Goal: Information Seeking & Learning: Learn about a topic

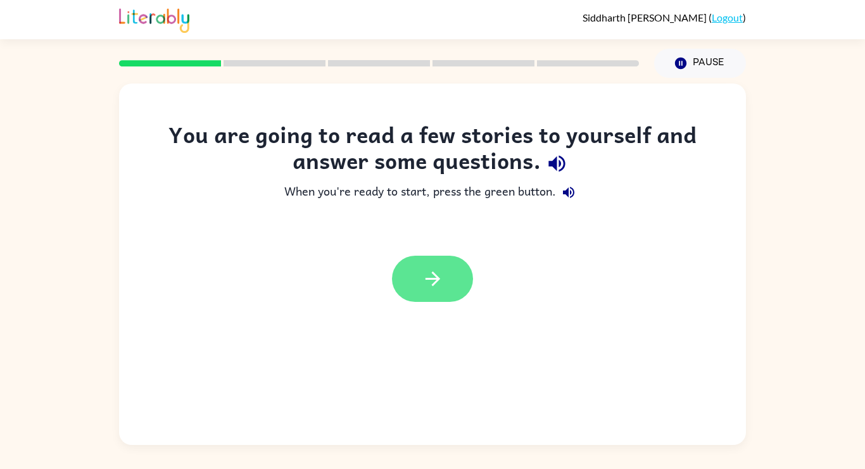
click at [460, 275] on button "button" at bounding box center [432, 279] width 81 height 46
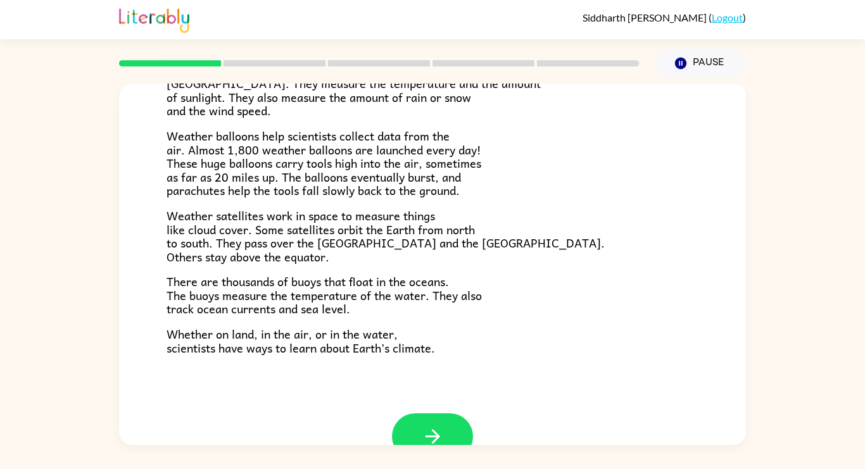
scroll to position [354, 0]
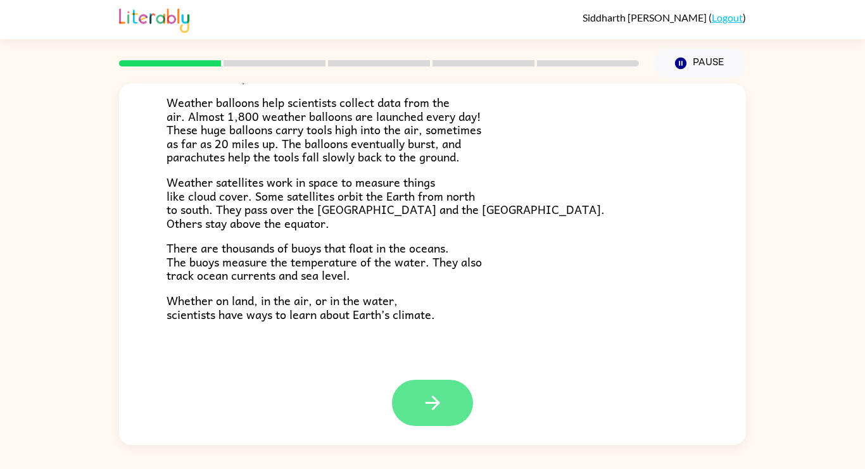
click at [439, 406] on icon "button" at bounding box center [433, 403] width 22 height 22
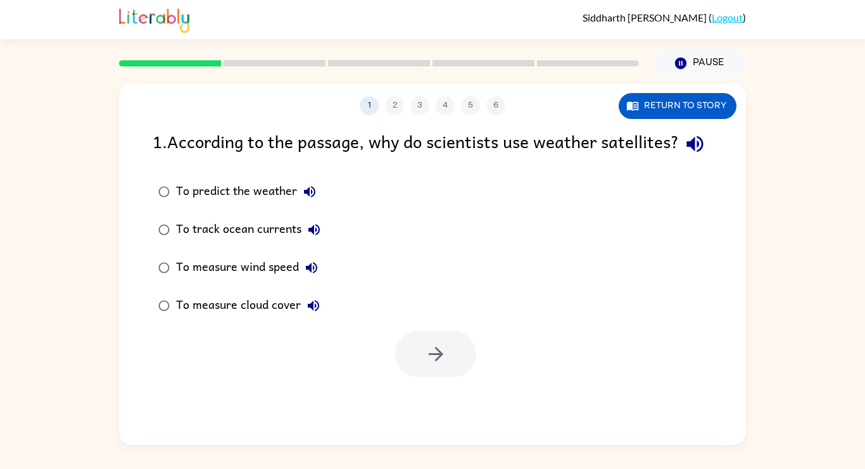
scroll to position [0, 0]
click at [634, 108] on icon "button" at bounding box center [632, 105] width 13 height 13
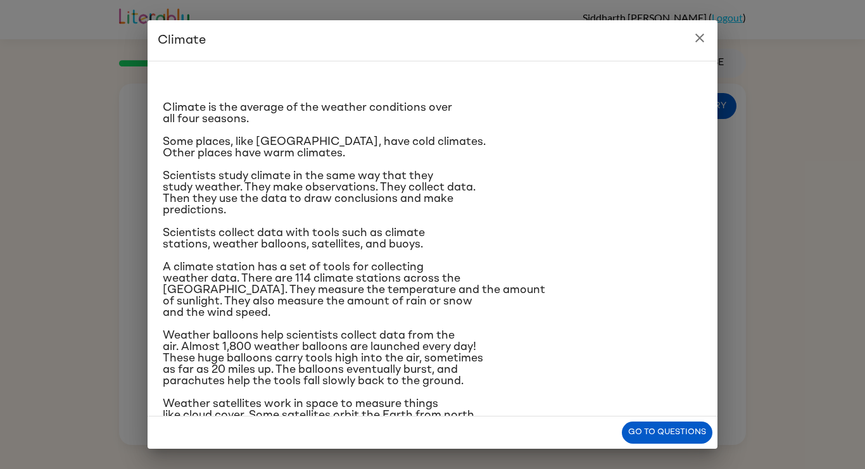
click at [703, 42] on icon "close" at bounding box center [699, 37] width 15 height 15
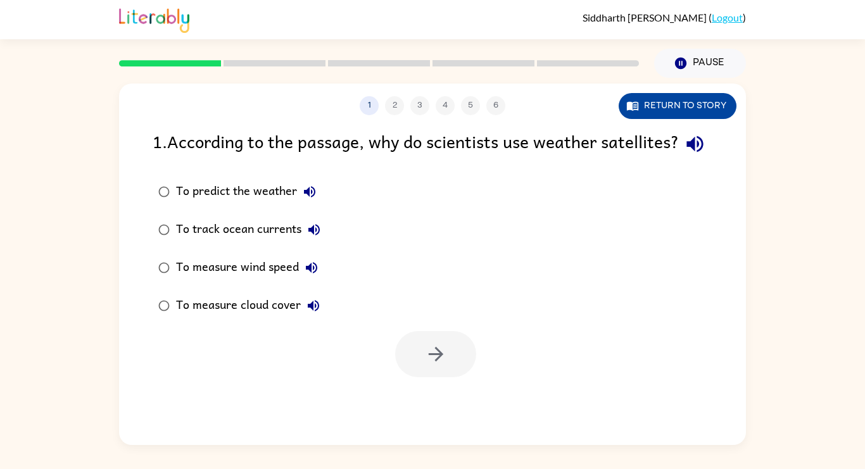
click at [694, 102] on button "Return to story" at bounding box center [678, 106] width 118 height 26
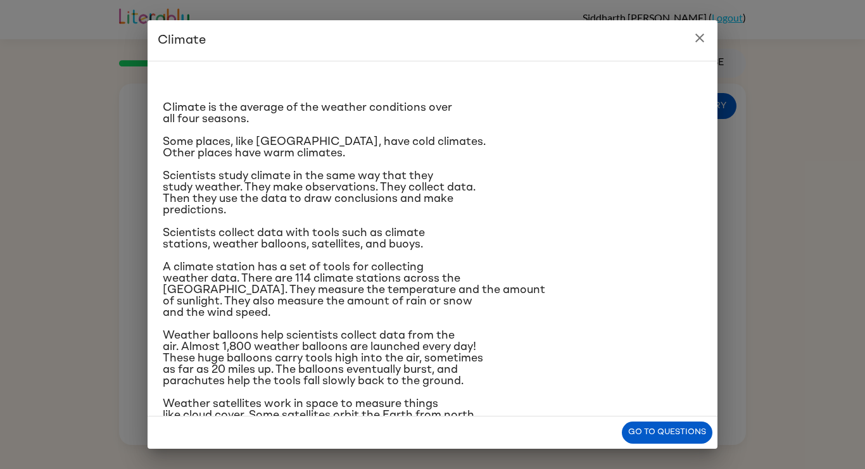
click at [696, 42] on icon "close" at bounding box center [699, 37] width 15 height 15
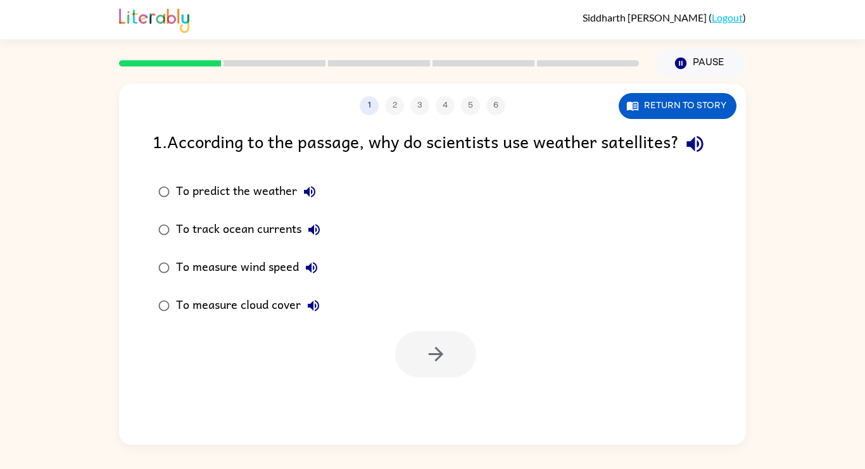
click at [279, 280] on div "To measure wind speed" at bounding box center [250, 267] width 148 height 25
click at [438, 361] on button "button" at bounding box center [435, 354] width 81 height 46
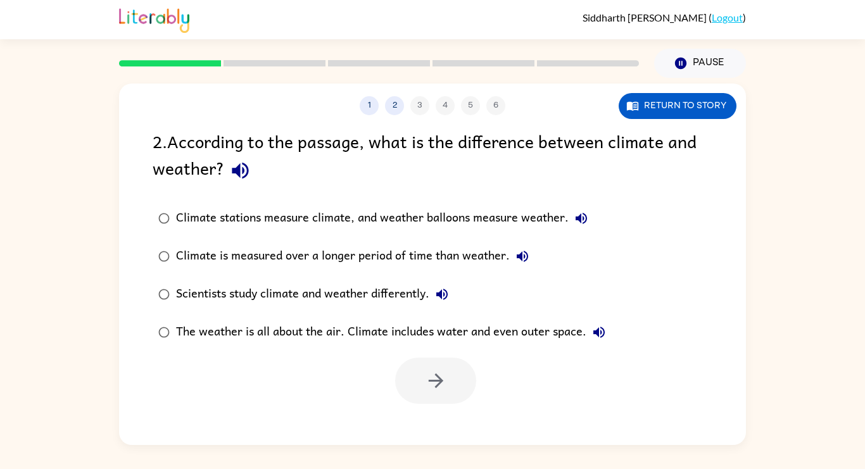
click at [438, 361] on div at bounding box center [435, 381] width 81 height 46
click at [654, 111] on button "Return to story" at bounding box center [678, 106] width 118 height 26
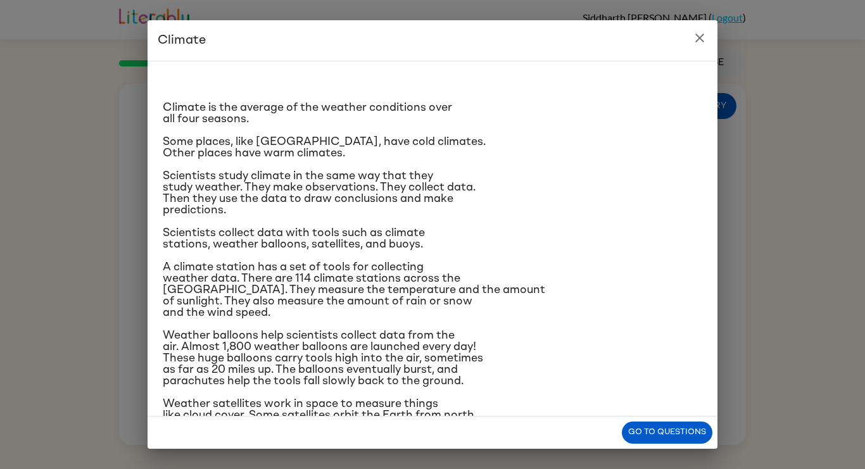
click at [700, 33] on icon "close" at bounding box center [699, 37] width 15 height 15
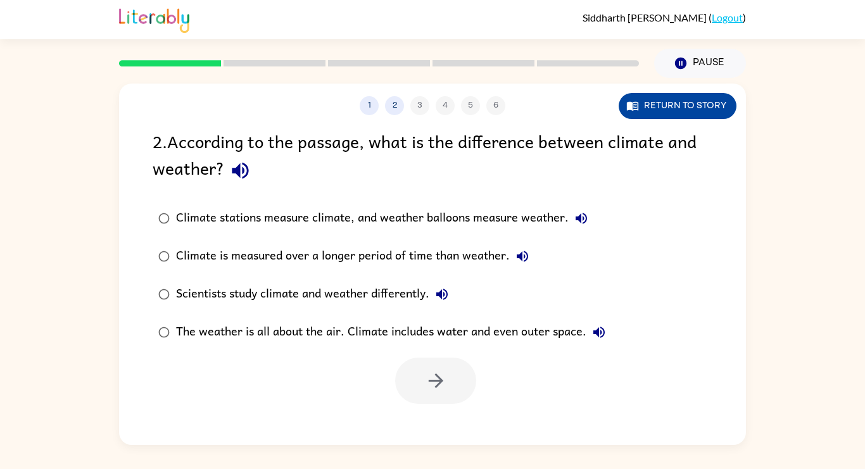
click at [641, 116] on button "Return to story" at bounding box center [678, 106] width 118 height 26
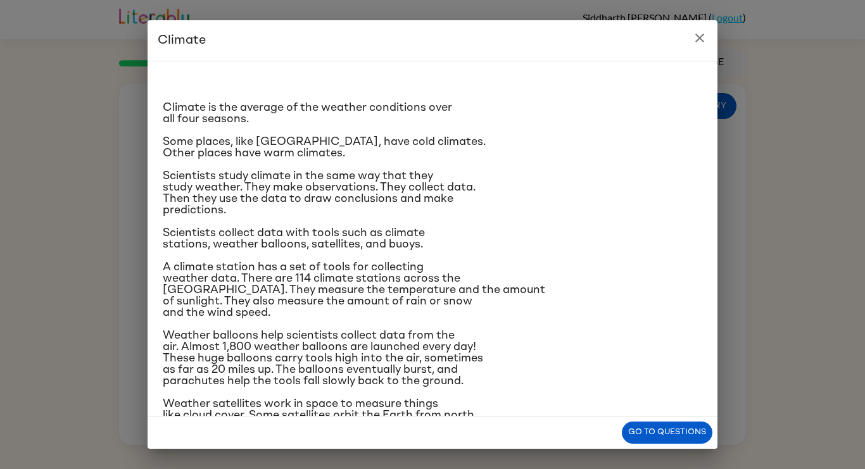
click at [537, 193] on p "Scientists study climate in the same way that they study weather. They make obs…" at bounding box center [432, 193] width 539 height 46
click at [705, 39] on icon "close" at bounding box center [699, 37] width 15 height 15
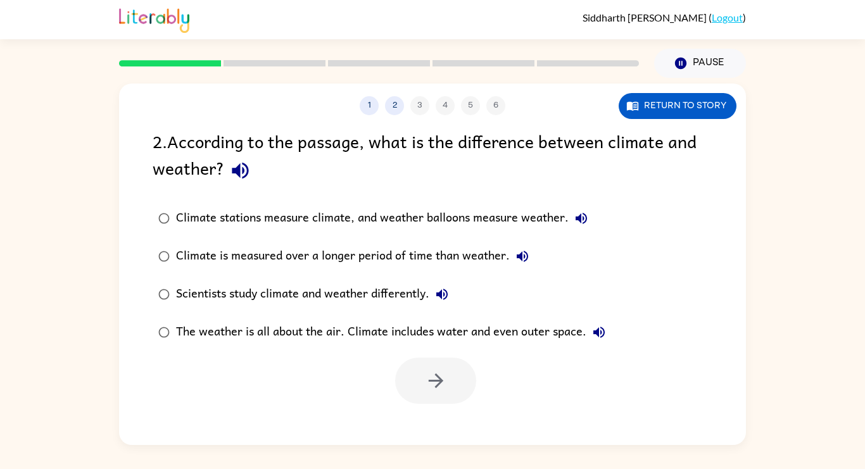
click at [424, 249] on div "Climate is measured over a longer period of time than weather." at bounding box center [355, 256] width 359 height 25
click at [436, 372] on icon "button" at bounding box center [436, 381] width 22 height 22
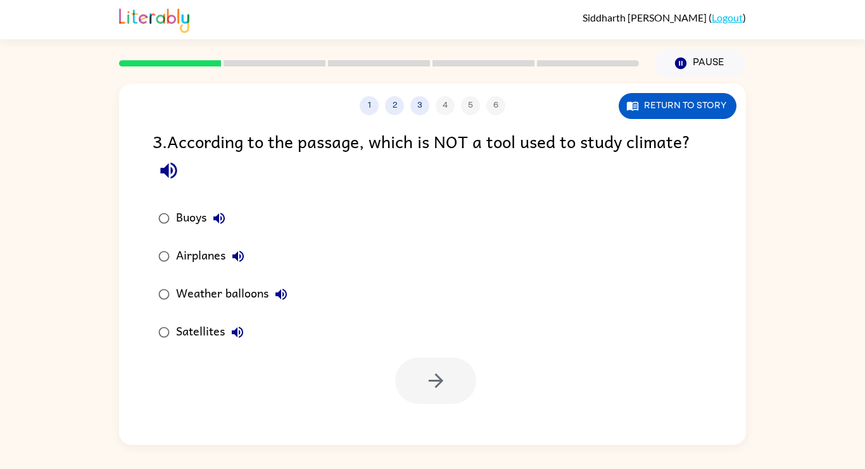
click at [192, 246] on div "Airplanes" at bounding box center [213, 256] width 75 height 25
click at [417, 389] on button "button" at bounding box center [435, 381] width 81 height 46
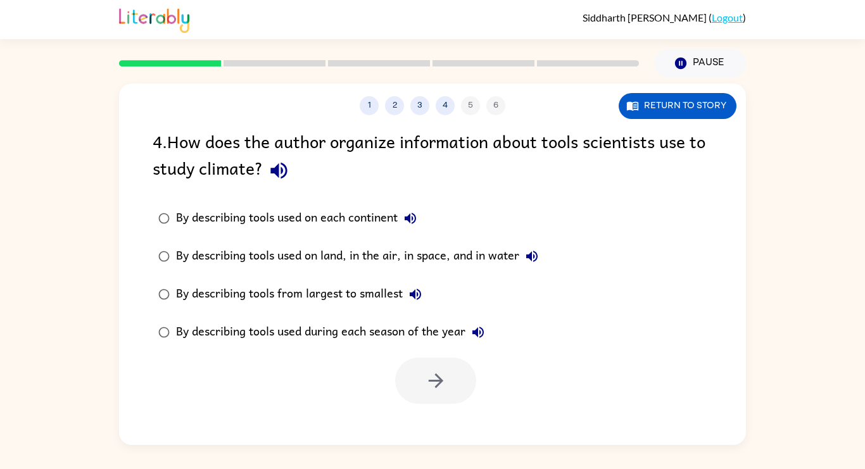
click at [310, 328] on div "By describing tools used during each season of the year" at bounding box center [333, 332] width 315 height 25
click at [417, 255] on div "By describing tools used on land, in the air, in space, and in water" at bounding box center [360, 256] width 368 height 25
click at [429, 391] on icon "button" at bounding box center [436, 381] width 22 height 22
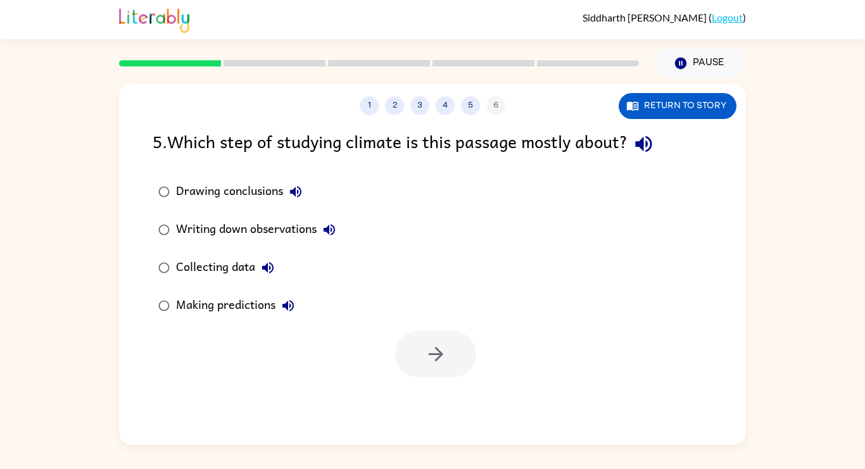
click at [236, 275] on div "Collecting data" at bounding box center [228, 267] width 104 height 25
click at [460, 374] on button "button" at bounding box center [435, 354] width 81 height 46
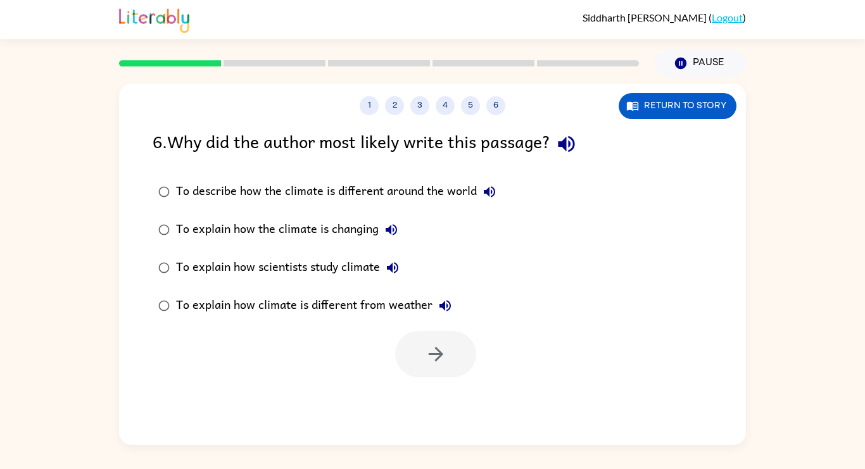
click at [460, 374] on div at bounding box center [435, 354] width 81 height 46
click at [356, 251] on label "To explain how scientists study climate" at bounding box center [327, 268] width 363 height 38
click at [431, 350] on icon "button" at bounding box center [436, 354] width 22 height 22
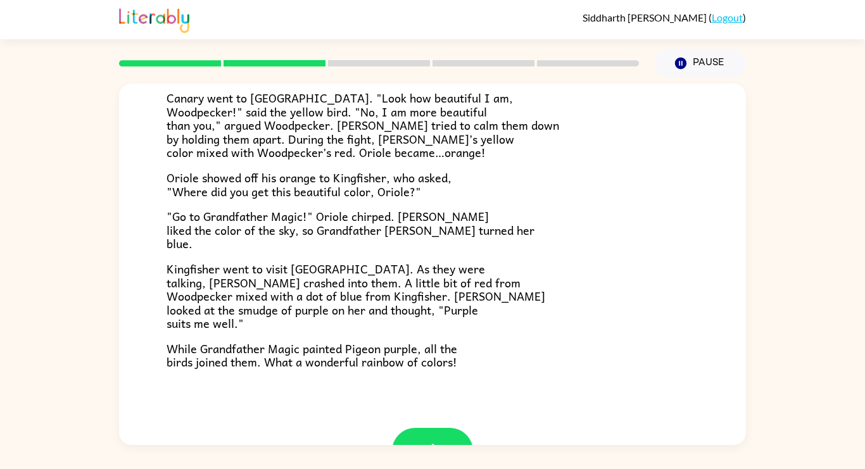
scroll to position [304, 0]
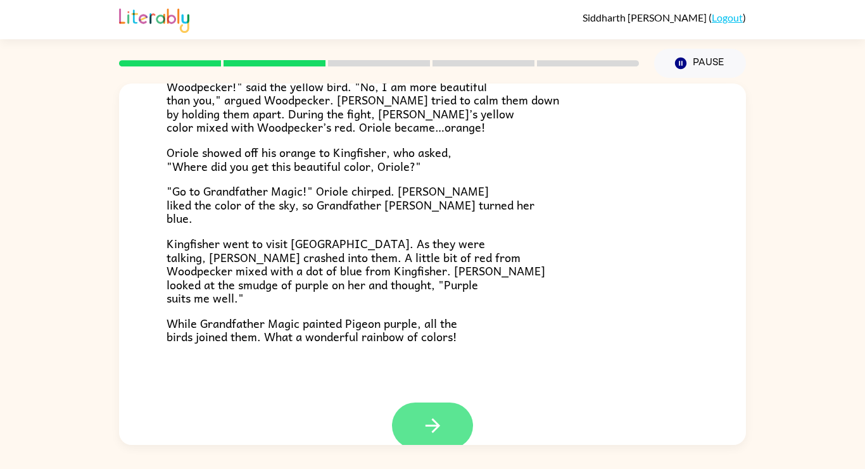
click at [426, 423] on icon "button" at bounding box center [433, 426] width 22 height 22
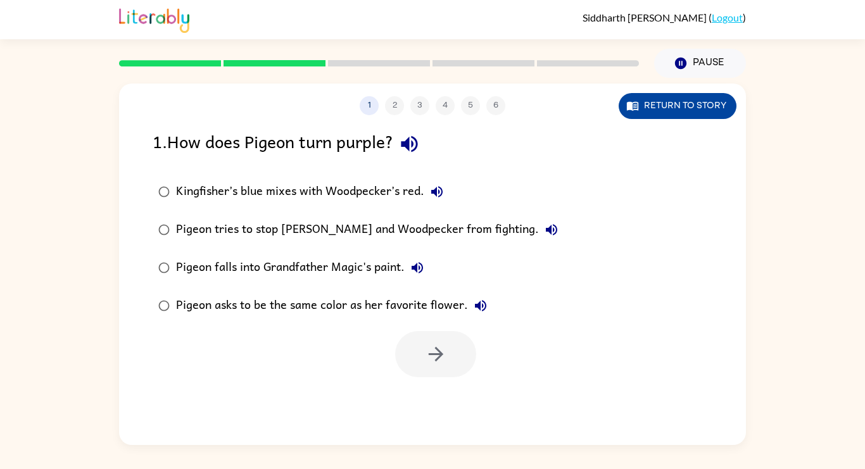
click at [634, 116] on button "Return to story" at bounding box center [678, 106] width 118 height 26
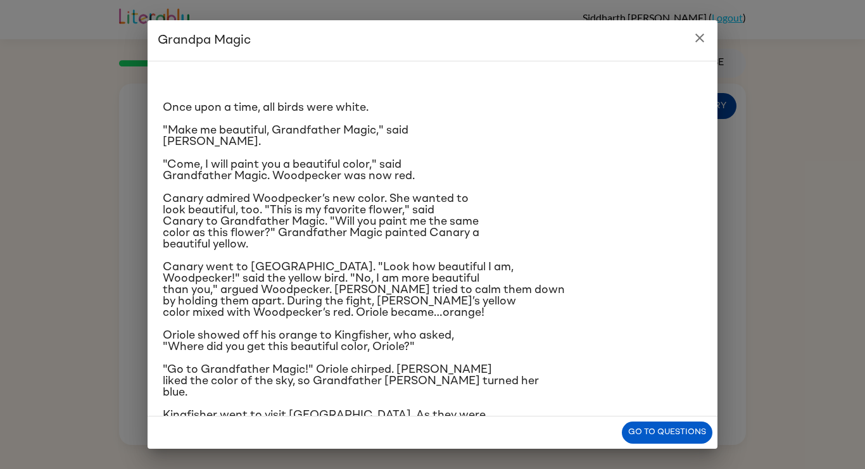
scroll to position [106, 0]
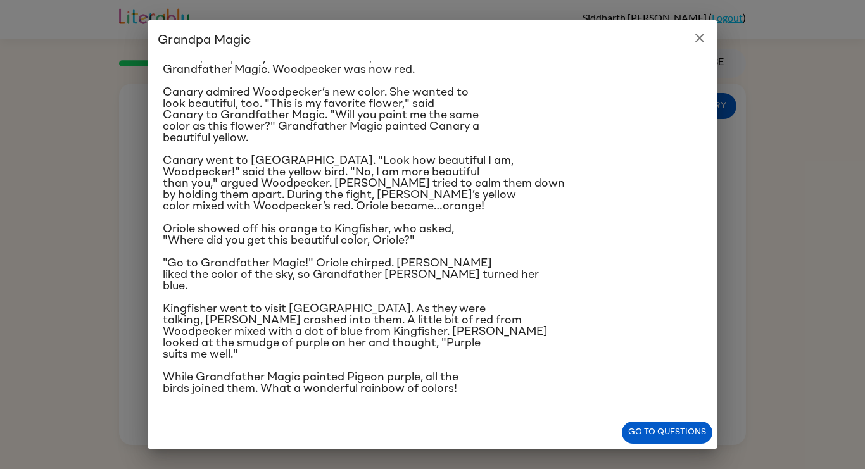
click at [703, 37] on icon "close" at bounding box center [699, 37] width 15 height 15
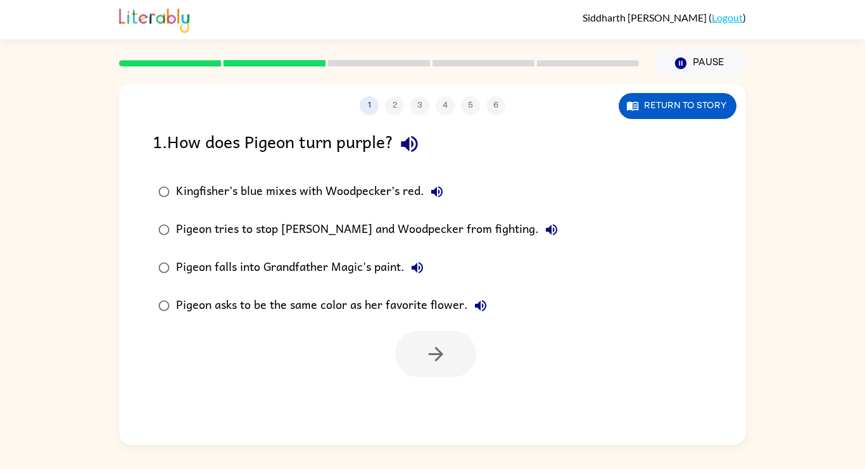
click at [398, 192] on div "Kingfisher’s blue mixes with Woodpecker’s red." at bounding box center [312, 191] width 273 height 25
click at [441, 355] on icon "button" at bounding box center [435, 354] width 15 height 15
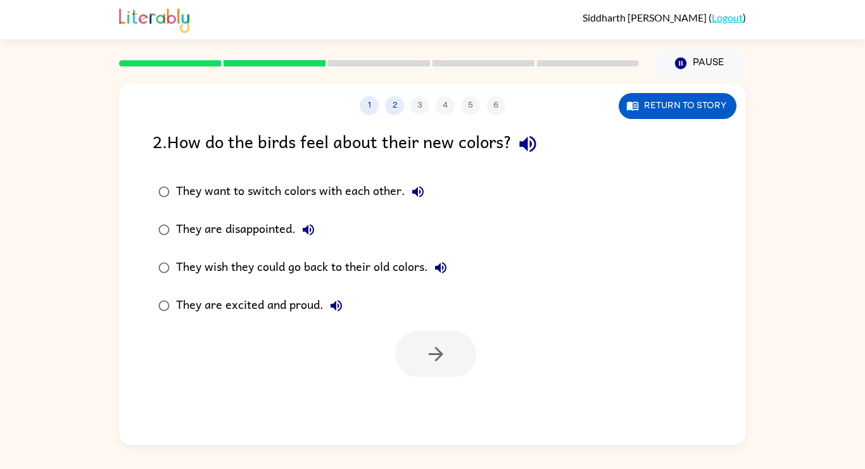
click at [294, 303] on div "They are excited and proud." at bounding box center [262, 305] width 173 height 25
click at [427, 353] on icon "button" at bounding box center [436, 354] width 22 height 22
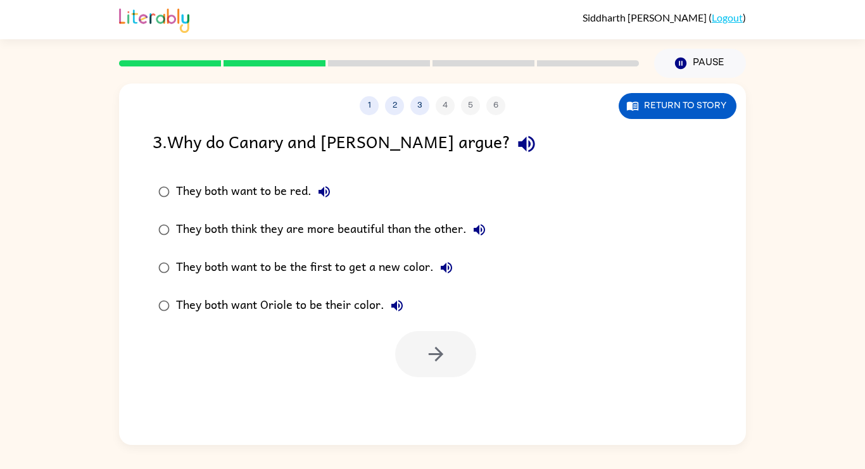
click at [358, 238] on div "They both think they are more beautiful than the other." at bounding box center [334, 229] width 316 height 25
click at [433, 373] on button "button" at bounding box center [435, 354] width 81 height 46
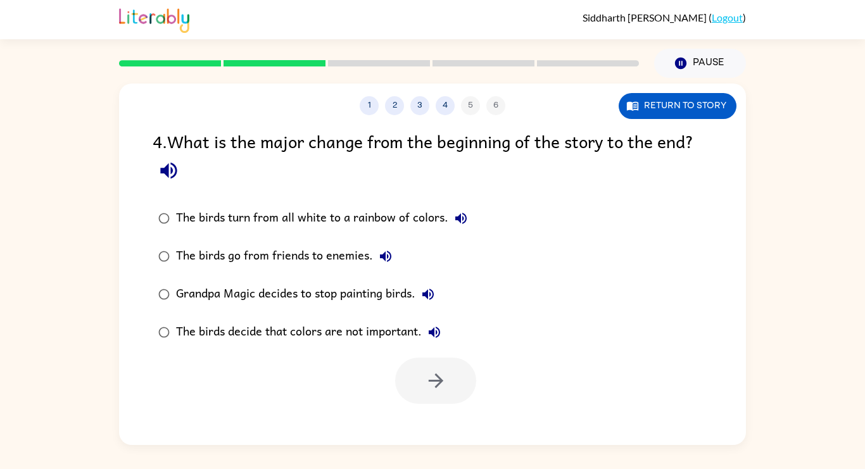
click at [354, 223] on div "The birds turn from all white to a rainbow of colors." at bounding box center [325, 218] width 298 height 25
click at [420, 367] on button "button" at bounding box center [435, 381] width 81 height 46
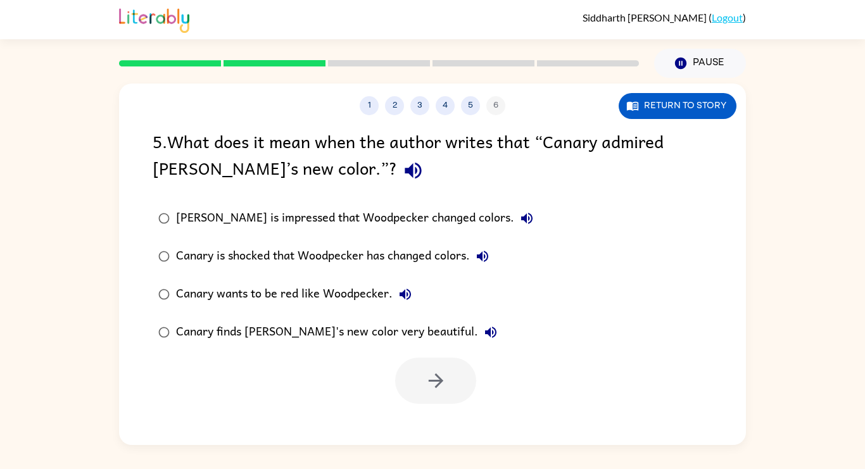
click at [368, 219] on div "[PERSON_NAME] is impressed that Woodpecker changed colors." at bounding box center [357, 218] width 363 height 25
click at [337, 330] on div "Canary finds [PERSON_NAME]'s new color very beautiful." at bounding box center [339, 332] width 327 height 25
click at [427, 384] on icon "button" at bounding box center [436, 381] width 22 height 22
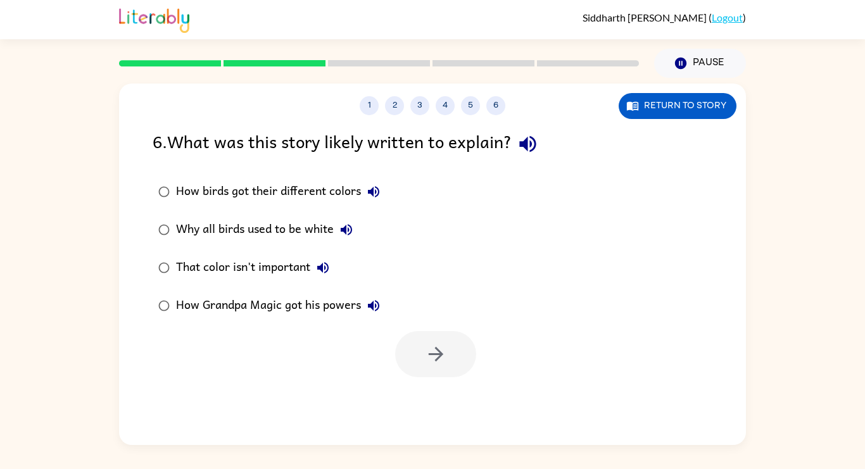
click at [296, 198] on div "How birds got their different colors" at bounding box center [281, 191] width 210 height 25
click at [283, 261] on div "That color isn't important" at bounding box center [256, 267] width 160 height 25
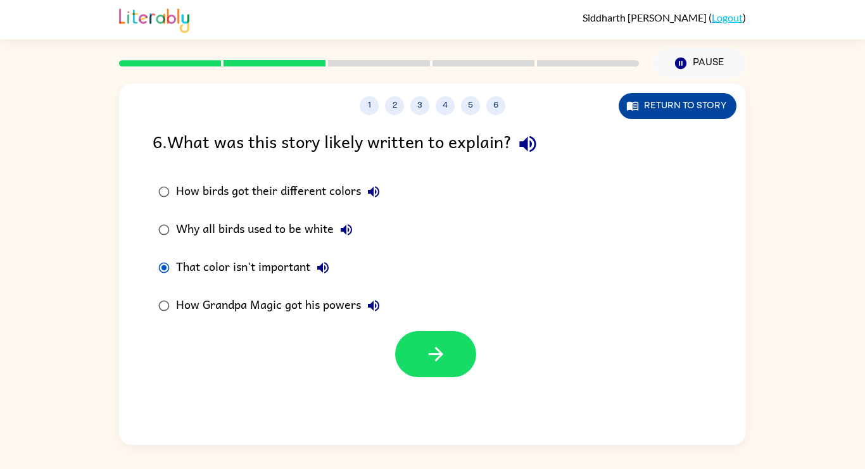
click at [696, 101] on button "Return to story" at bounding box center [678, 106] width 118 height 26
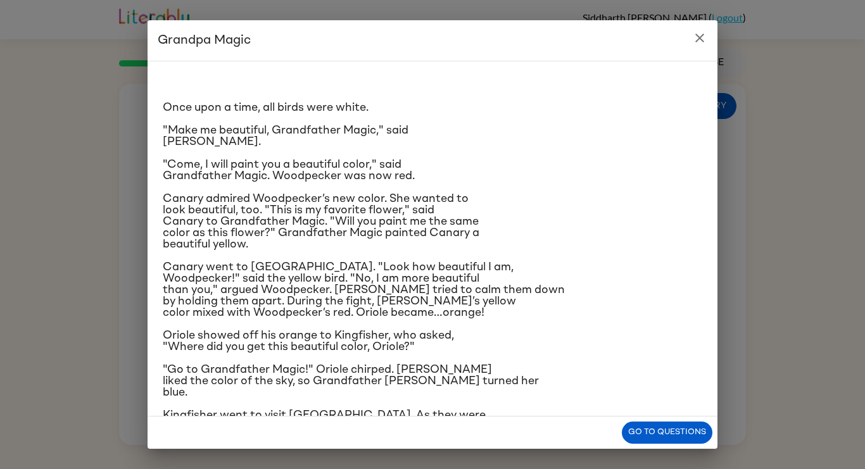
click at [701, 44] on icon "close" at bounding box center [699, 37] width 15 height 15
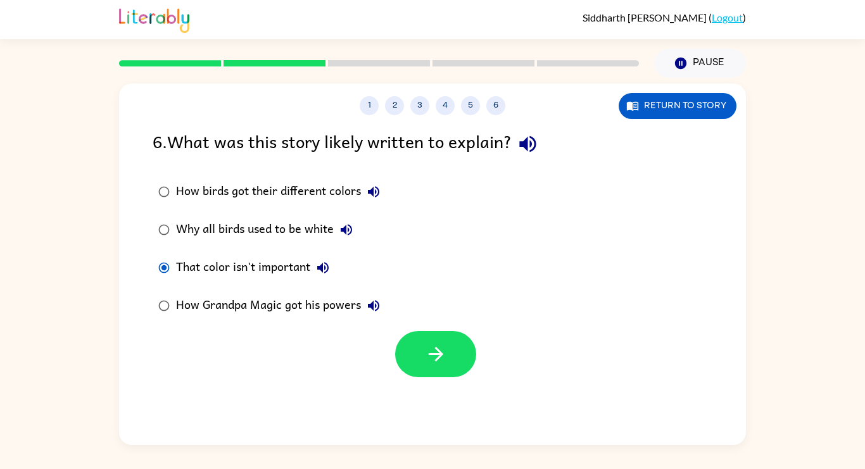
click at [701, 44] on div "Pause Pause" at bounding box center [699, 63] width 107 height 44
click at [301, 224] on div "Why all birds used to be white" at bounding box center [267, 229] width 183 height 25
click at [332, 191] on div "How birds got their different colors" at bounding box center [281, 191] width 210 height 25
click at [305, 272] on div "That color isn't important" at bounding box center [256, 267] width 160 height 25
click at [297, 198] on div "How birds got their different colors" at bounding box center [281, 191] width 210 height 25
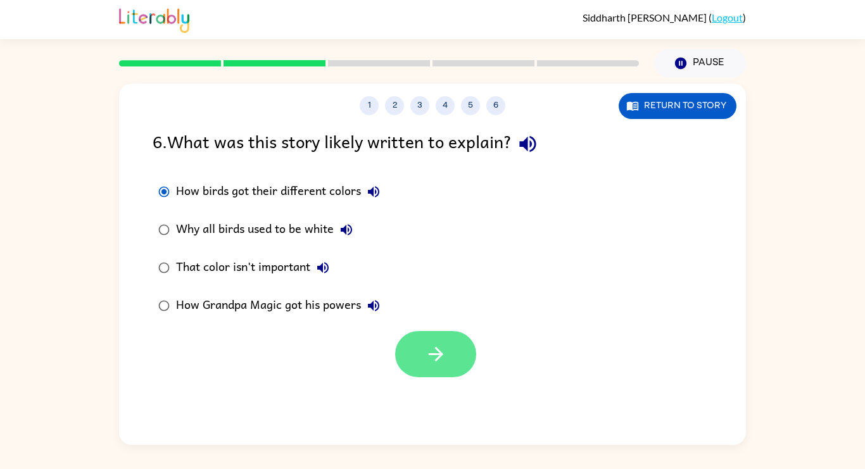
click at [415, 358] on button "button" at bounding box center [435, 354] width 81 height 46
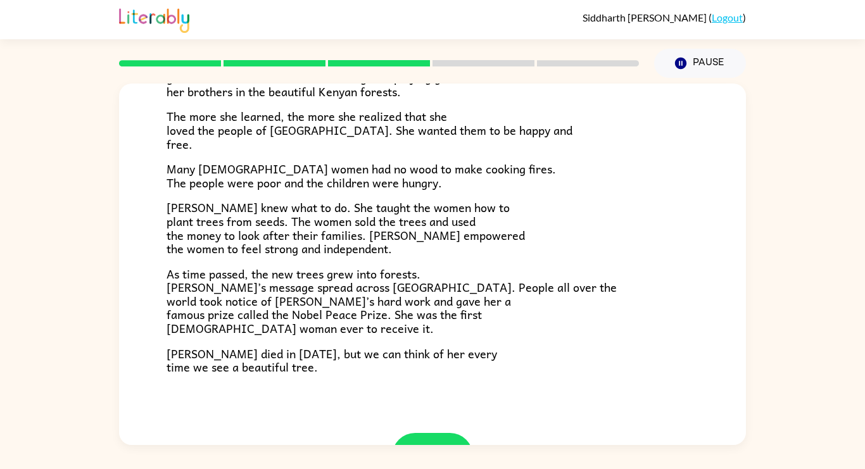
scroll to position [304, 0]
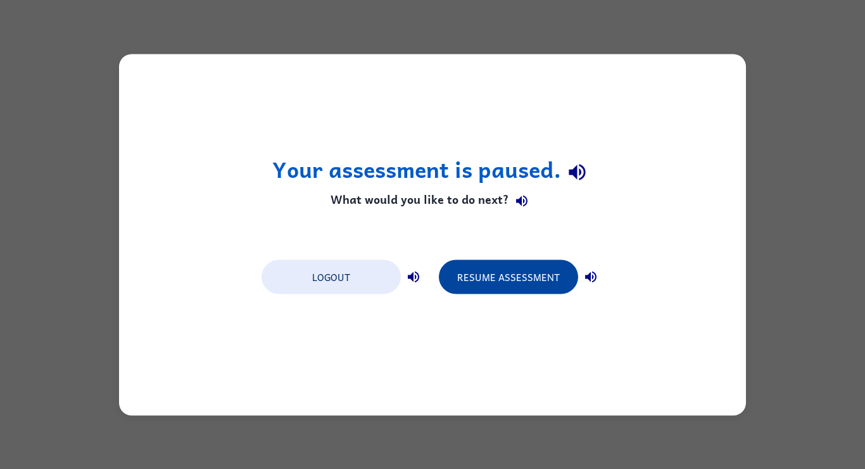
click at [470, 268] on button "Resume Assessment" at bounding box center [508, 277] width 139 height 34
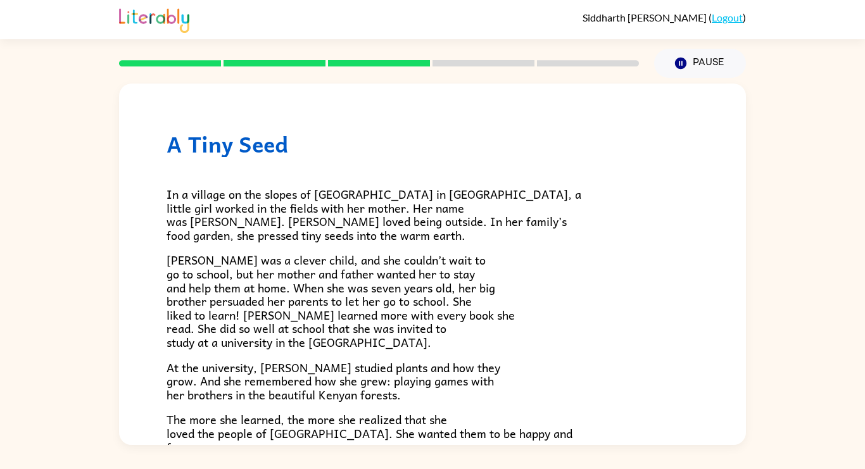
click at [794, 320] on div "A Tiny Seed In a village on the slopes of [GEOGRAPHIC_DATA] in [GEOGRAPHIC_DATA…" at bounding box center [432, 261] width 865 height 367
click at [582, 318] on p "[PERSON_NAME] was a clever child, and she couldn’t wait to go to school, but he…" at bounding box center [433, 301] width 532 height 96
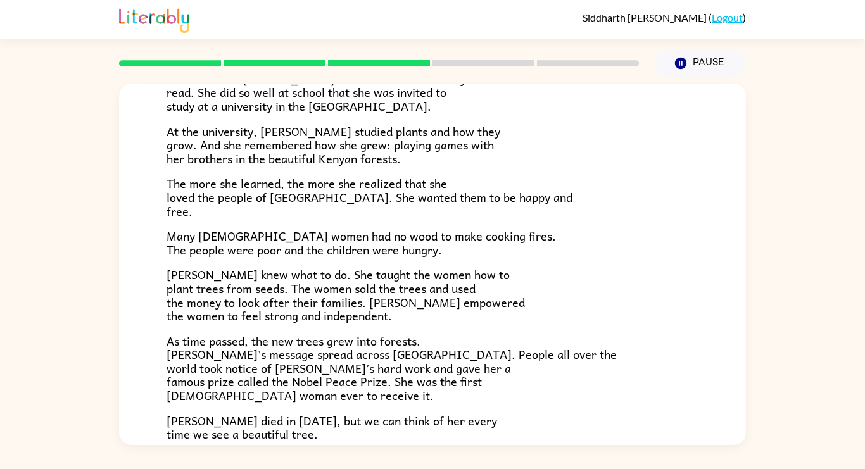
scroll to position [356, 0]
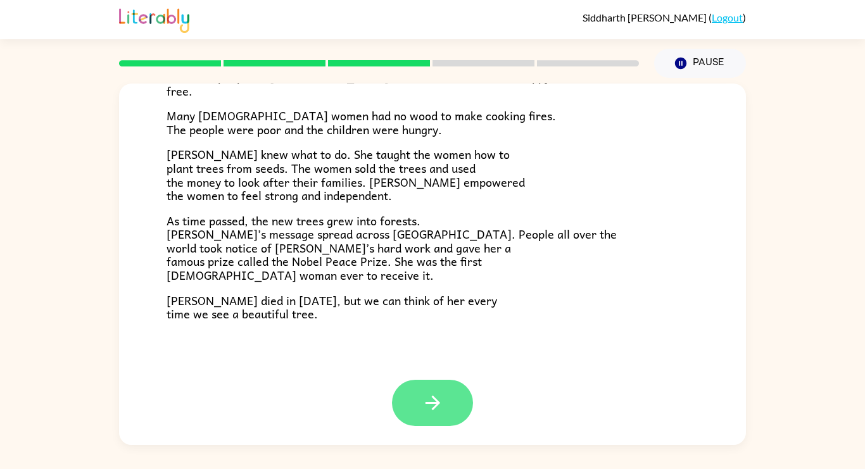
click at [415, 416] on button "button" at bounding box center [432, 403] width 81 height 46
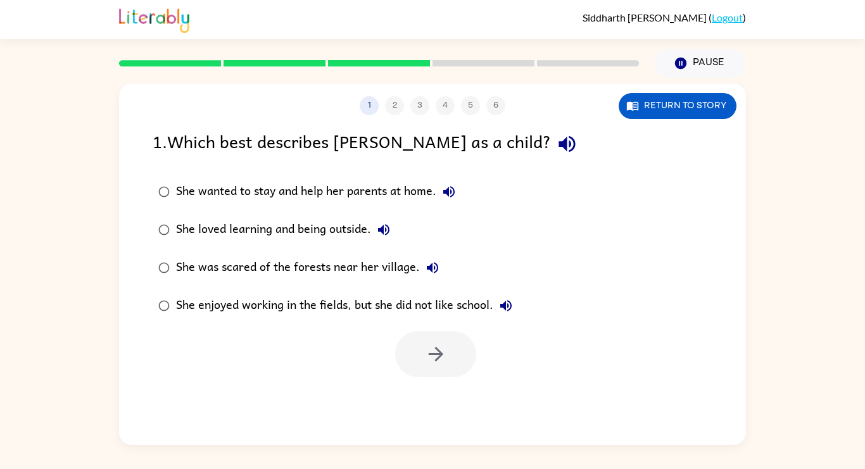
scroll to position [0, 0]
click at [272, 189] on div "She wanted to stay and help her parents at home." at bounding box center [319, 191] width 286 height 25
click at [273, 233] on div "She loved learning and being outside." at bounding box center [286, 229] width 220 height 25
click at [398, 354] on button "button" at bounding box center [435, 354] width 81 height 46
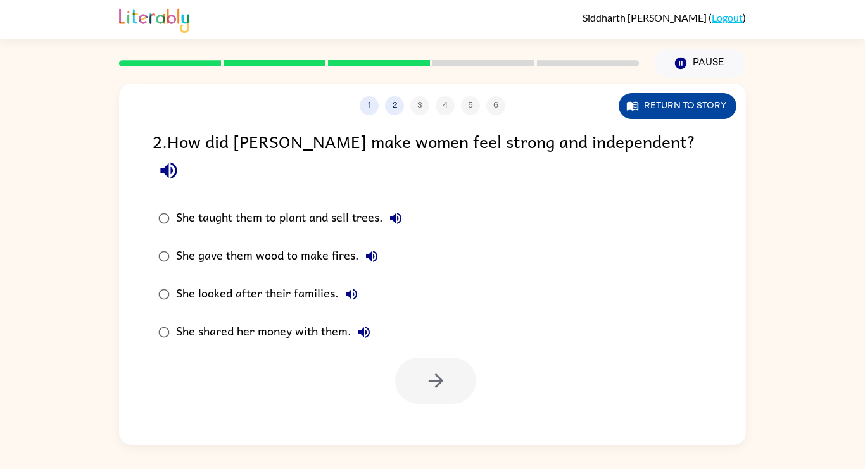
click at [701, 111] on button "Return to story" at bounding box center [678, 106] width 118 height 26
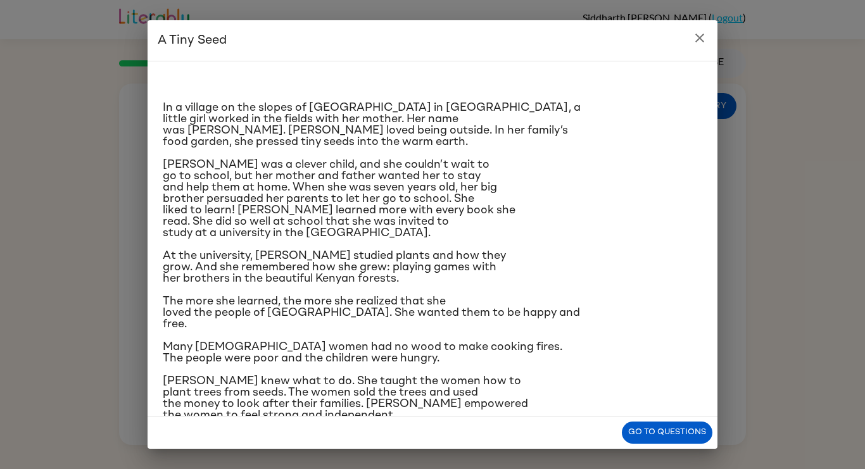
click at [693, 48] on button "close" at bounding box center [699, 37] width 25 height 25
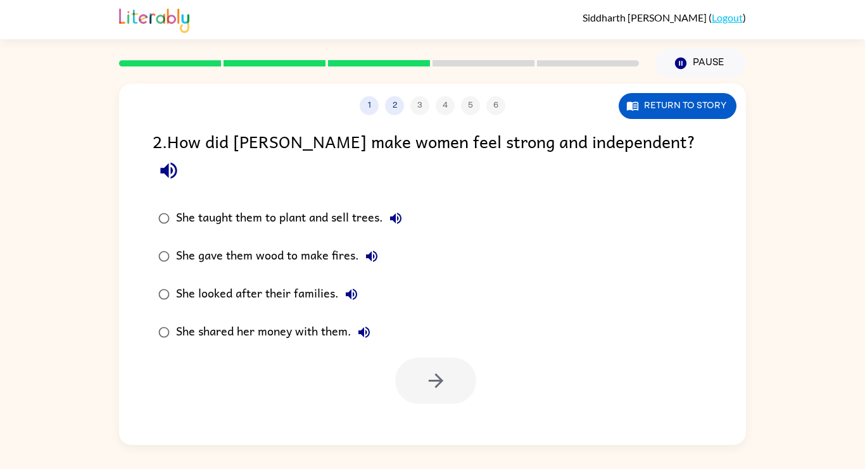
click at [294, 206] on div "She taught them to plant and sell trees." at bounding box center [292, 218] width 232 height 25
click at [442, 367] on button "button" at bounding box center [435, 381] width 81 height 46
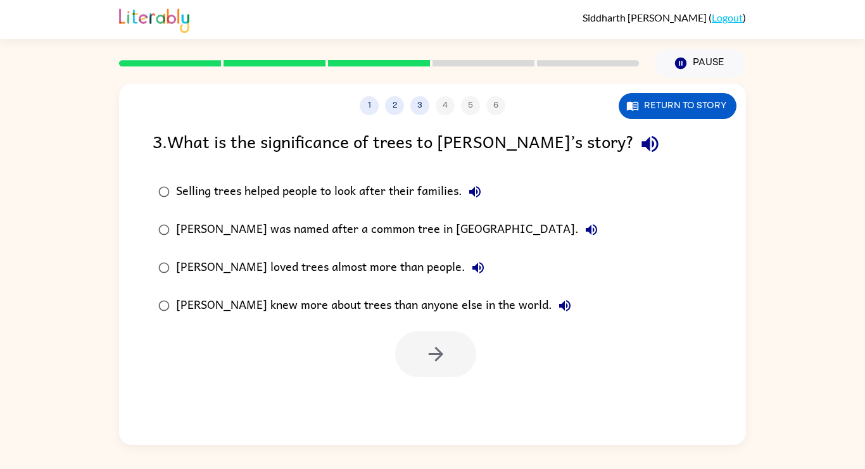
click at [387, 279] on div "[PERSON_NAME] loved trees almost more than people." at bounding box center [333, 267] width 315 height 25
click at [429, 380] on div "1 2 3 4 5 6 Return to story 3 . What is the significance of trees to [PERSON_NA…" at bounding box center [432, 264] width 627 height 361
click at [429, 363] on icon "button" at bounding box center [436, 354] width 22 height 22
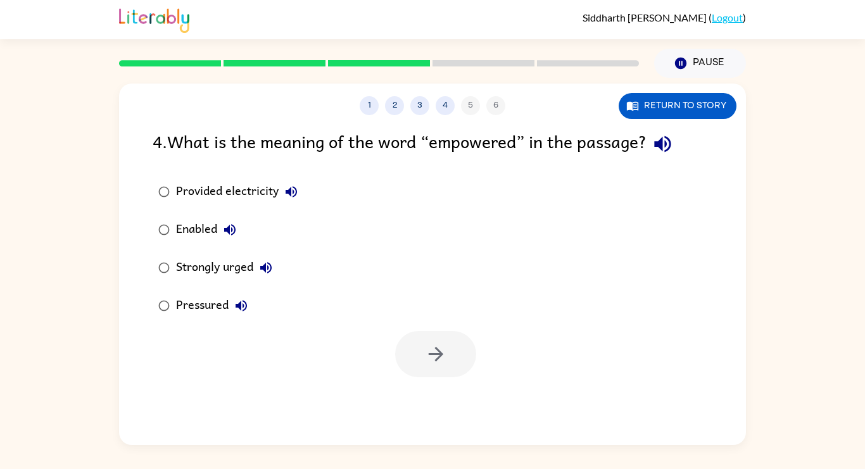
click at [222, 272] on div "Strongly urged" at bounding box center [227, 267] width 103 height 25
click at [443, 353] on icon "button" at bounding box center [436, 354] width 22 height 22
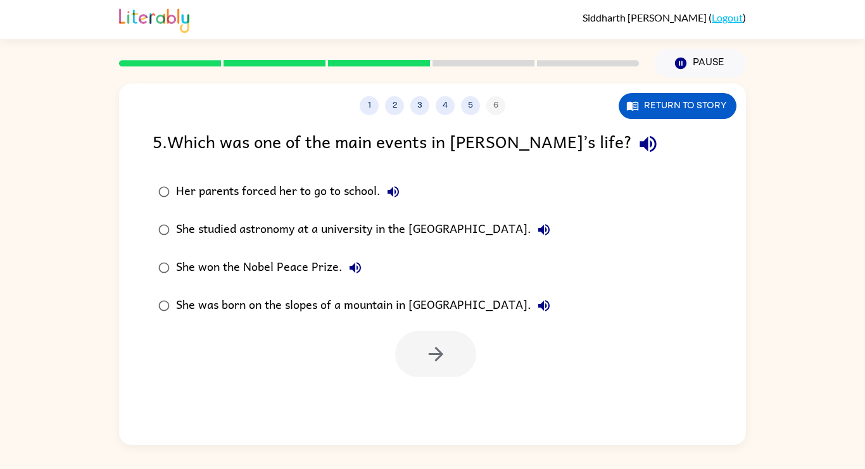
click at [354, 228] on div "She studied astronomy at a university in the [GEOGRAPHIC_DATA]." at bounding box center [366, 229] width 380 height 25
click at [421, 367] on button "button" at bounding box center [435, 354] width 81 height 46
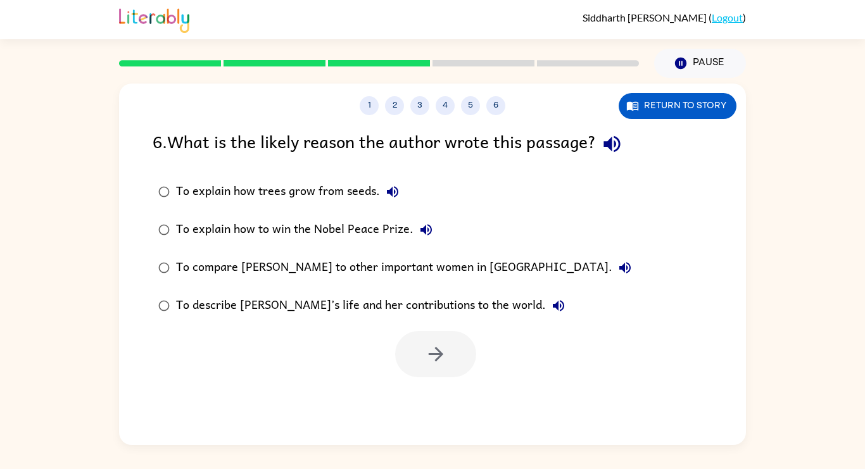
click at [386, 299] on div "To describe [PERSON_NAME]’s life and her contributions to the world." at bounding box center [373, 305] width 395 height 25
click at [439, 356] on icon "button" at bounding box center [435, 354] width 15 height 15
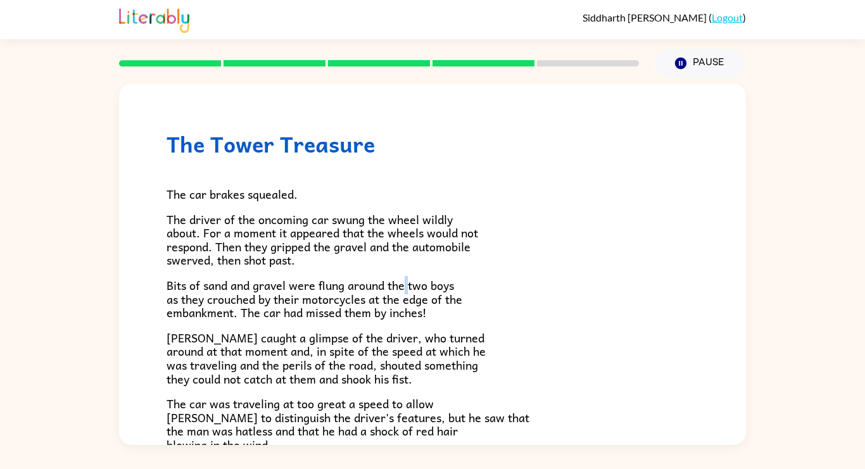
drag, startPoint x: 407, startPoint y: 282, endPoint x: 408, endPoint y: 272, distance: 10.1
click at [408, 272] on div "The car brakes squealed. The driver of the oncoming car swung the wheel wildly …" at bounding box center [433, 415] width 532 height 516
click at [414, 284] on span "Bits of sand and gravel were flung around the two boys as they crouched by thei…" at bounding box center [315, 299] width 296 height 46
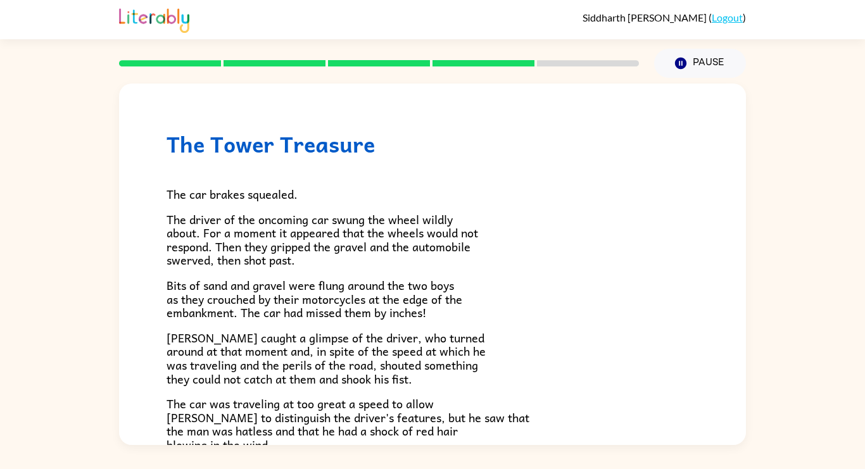
click at [665, 292] on p "Bits of sand and gravel were flung around the two boys as they crouched by thei…" at bounding box center [433, 299] width 532 height 41
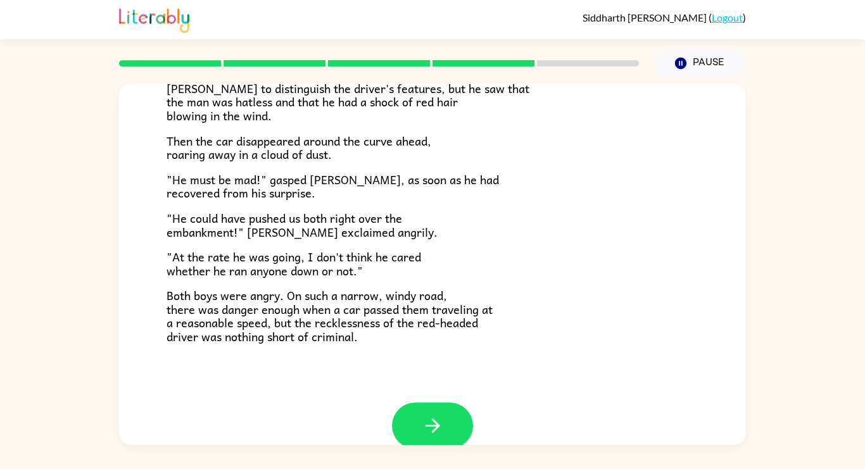
scroll to position [351, 0]
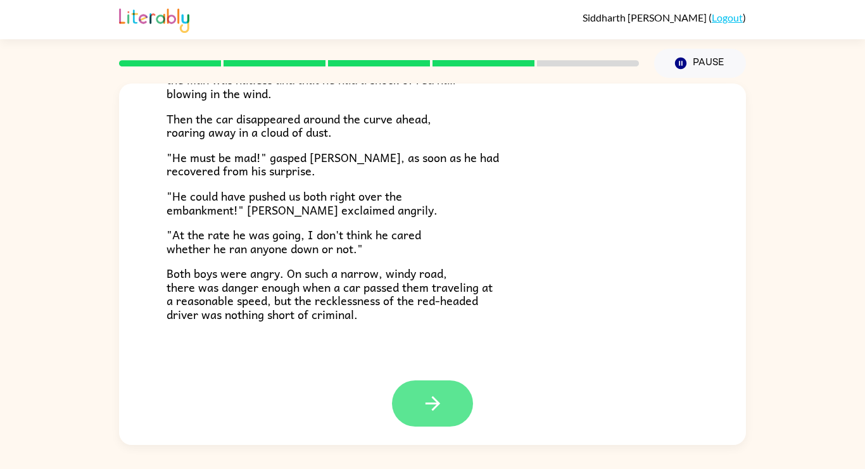
click at [428, 401] on icon "button" at bounding box center [433, 404] width 22 height 22
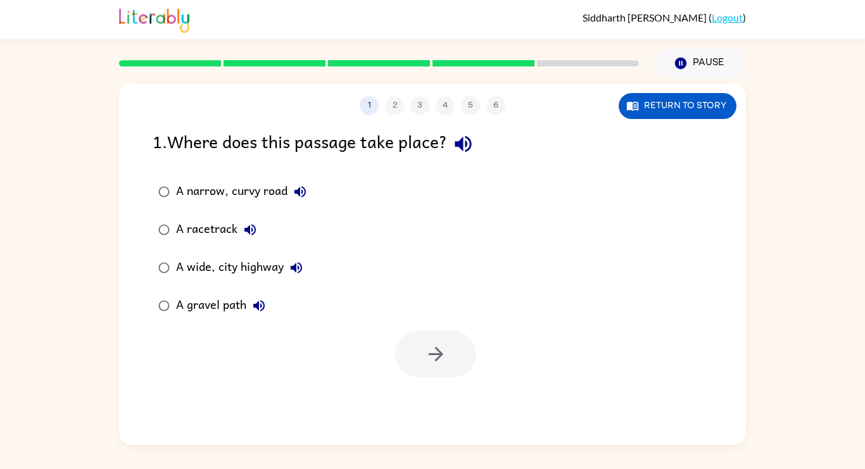
scroll to position [0, 0]
click at [246, 191] on div "A narrow, curvy road" at bounding box center [244, 191] width 137 height 25
click at [428, 363] on icon "button" at bounding box center [436, 354] width 22 height 22
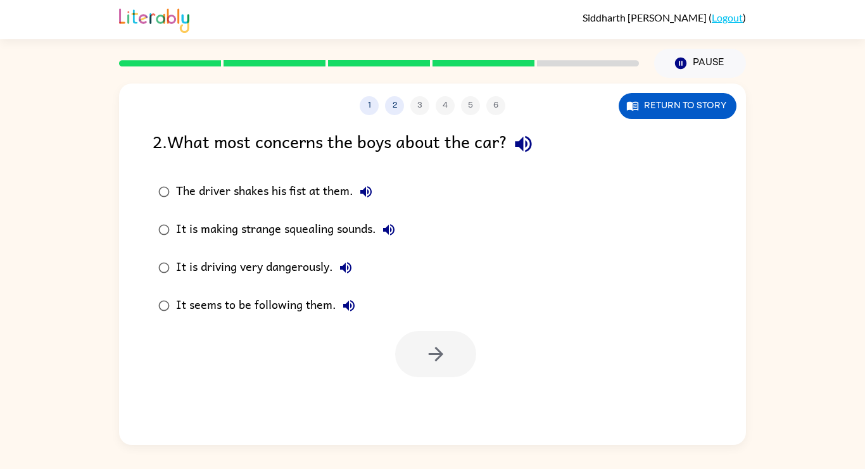
click at [288, 272] on div "It is driving very dangerously." at bounding box center [267, 267] width 182 height 25
click at [451, 367] on button "button" at bounding box center [435, 354] width 81 height 46
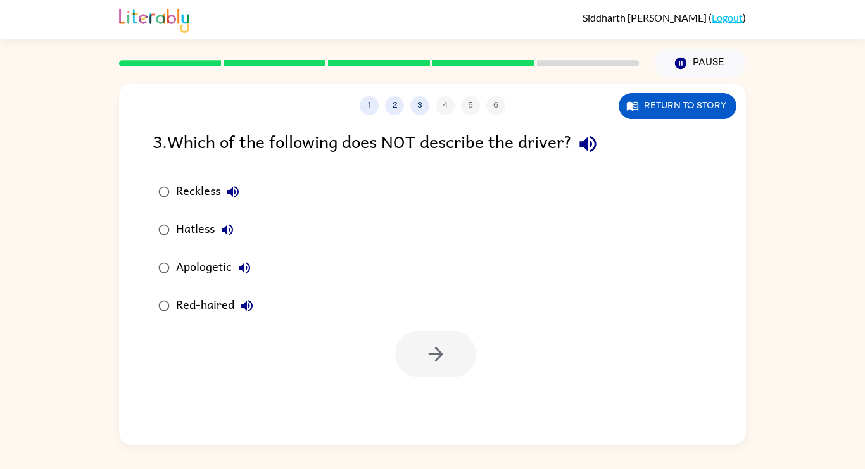
click at [199, 271] on div "Apologetic" at bounding box center [216, 267] width 81 height 25
click at [449, 341] on button "button" at bounding box center [435, 354] width 81 height 46
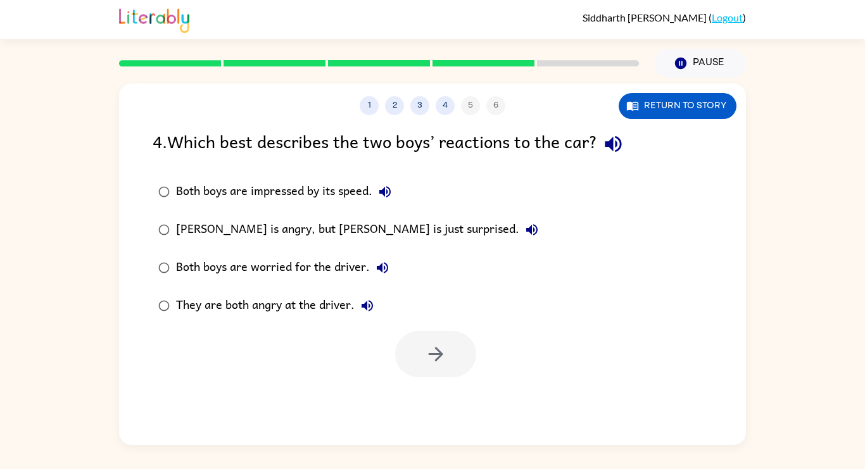
click at [310, 290] on label "They are both angry at the driver." at bounding box center [348, 306] width 405 height 38
click at [442, 362] on icon "button" at bounding box center [436, 354] width 22 height 22
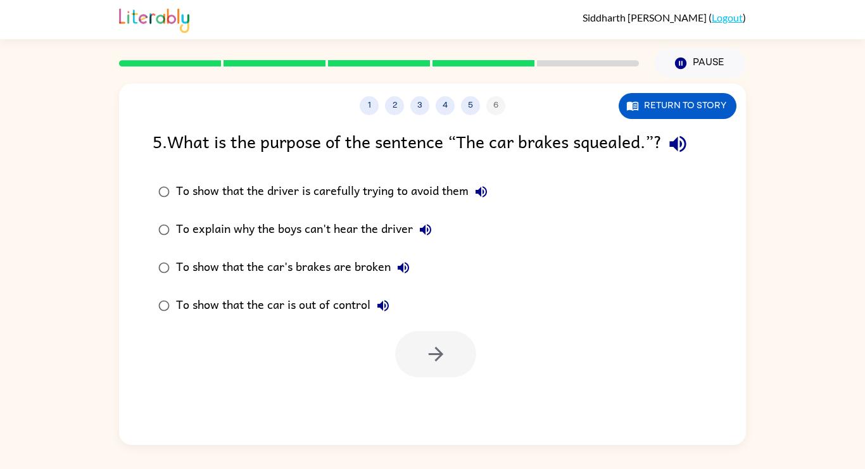
click at [325, 309] on div "To show that the car is out of control" at bounding box center [286, 305] width 220 height 25
click at [428, 365] on icon "button" at bounding box center [436, 354] width 22 height 22
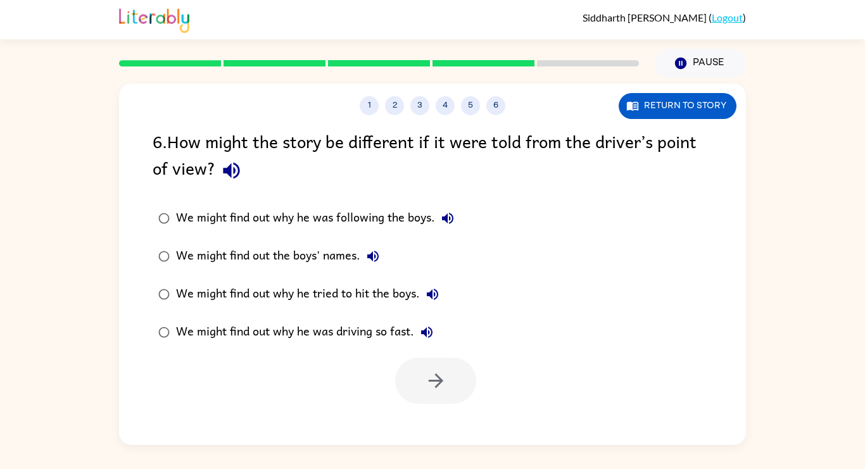
click at [311, 328] on div "We might find out why he was driving so fast." at bounding box center [307, 332] width 263 height 25
click at [434, 394] on button "button" at bounding box center [435, 381] width 81 height 46
click at [434, 394] on div at bounding box center [435, 381] width 81 height 46
